Goal: Task Accomplishment & Management: Manage account settings

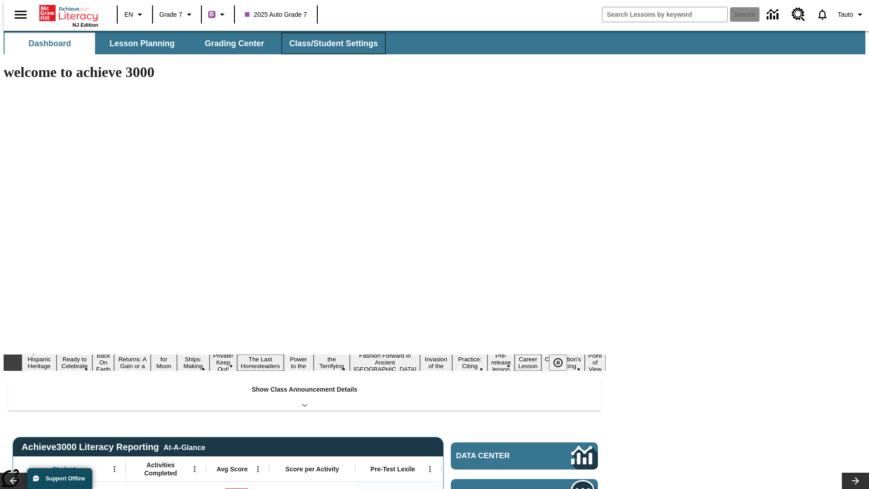
click at [329, 43] on button "Class/Student Settings" at bounding box center [334, 44] width 104 height 22
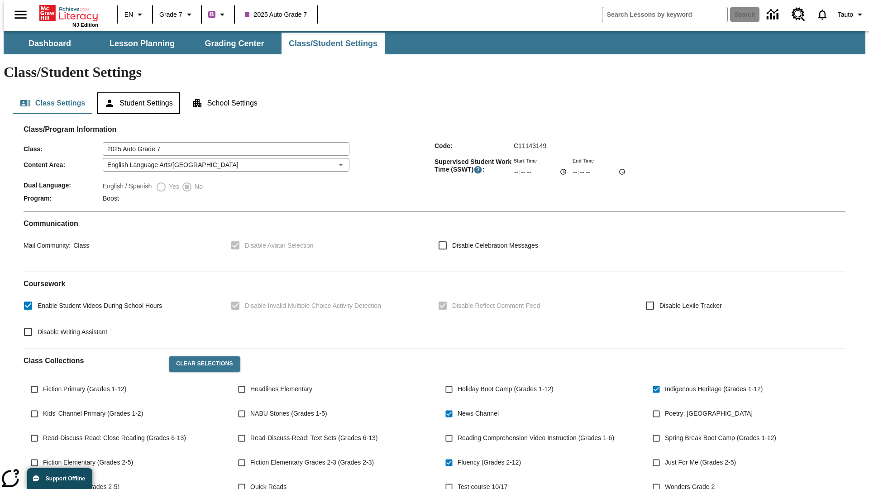
click at [136, 92] on button "Student Settings" at bounding box center [138, 103] width 83 height 22
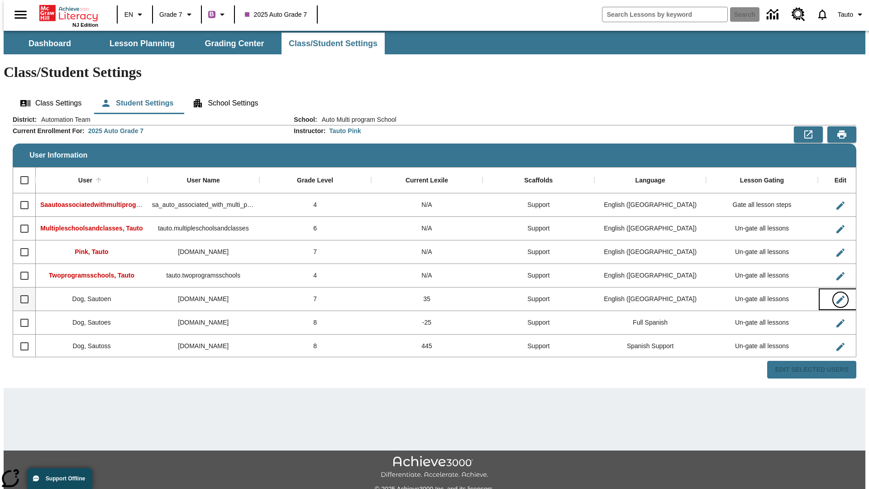
click at [837, 296] on icon "Edit User" at bounding box center [841, 300] width 8 height 8
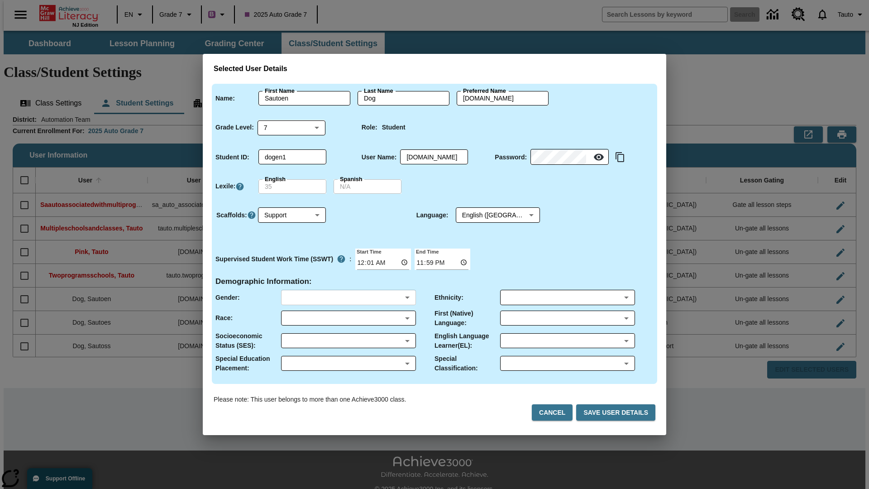
click at [348, 297] on body "Skip to main content NJ Edition EN Grade 7 B 2025 Auto Grade 7 Search 0 Tauto D…" at bounding box center [435, 270] width 862 height 478
click at [348, 318] on body "Skip to main content NJ Edition EN Grade 7 B 2025 Auto Grade 7 Search 0 Tauto D…" at bounding box center [435, 270] width 862 height 478
click at [348, 340] on body "Skip to main content NJ Edition EN Grade 7 B 2025 Auto Grade 7 Search 0 Tauto D…" at bounding box center [435, 270] width 862 height 478
click at [348, 363] on body "Skip to main content NJ Edition EN Grade 7 B 2025 Auto Grade 7 Search 0 Tauto D…" at bounding box center [435, 270] width 862 height 478
click at [567, 297] on body "Skip to main content NJ Edition EN Grade 7 B 2025 Auto Grade 7 Search 0 Tauto D…" at bounding box center [435, 270] width 862 height 478
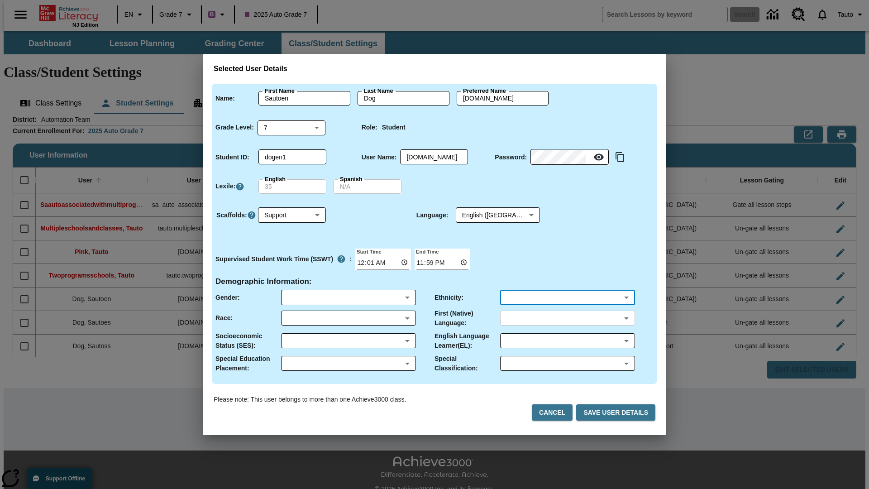
click at [567, 318] on body "Skip to main content NJ Edition EN Grade 7 B 2025 Auto Grade 7 Search 0 Tauto D…" at bounding box center [435, 270] width 862 height 478
click at [567, 340] on body "Skip to main content NJ Edition EN Grade 7 B 2025 Auto Grade 7 Search 0 Tauto D…" at bounding box center [435, 270] width 862 height 478
click at [567, 363] on body "Skip to main content NJ Edition EN Grade 7 B 2025 Auto Grade 7 Search 0 Tauto D…" at bounding box center [435, 270] width 862 height 478
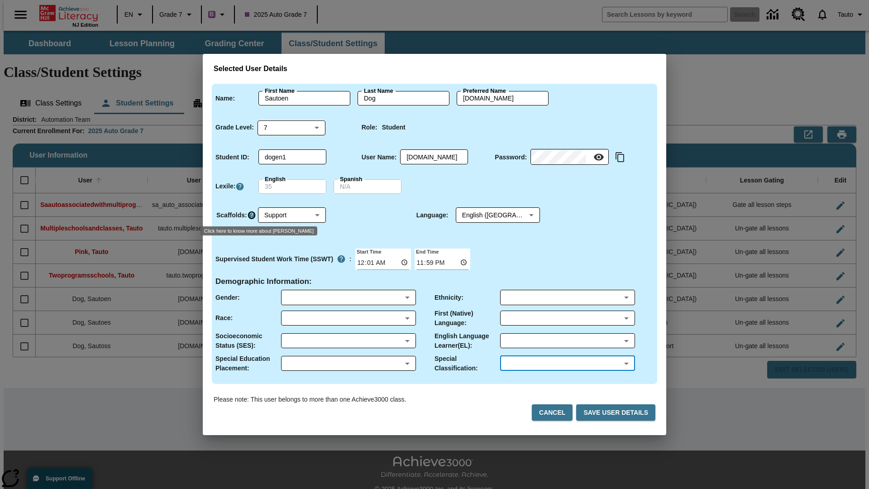
click at [251, 215] on icon "Click here to know more about Scaffolds" at bounding box center [251, 215] width 9 height 9
